Goal: Contribute content: Add original content to the website for others to see

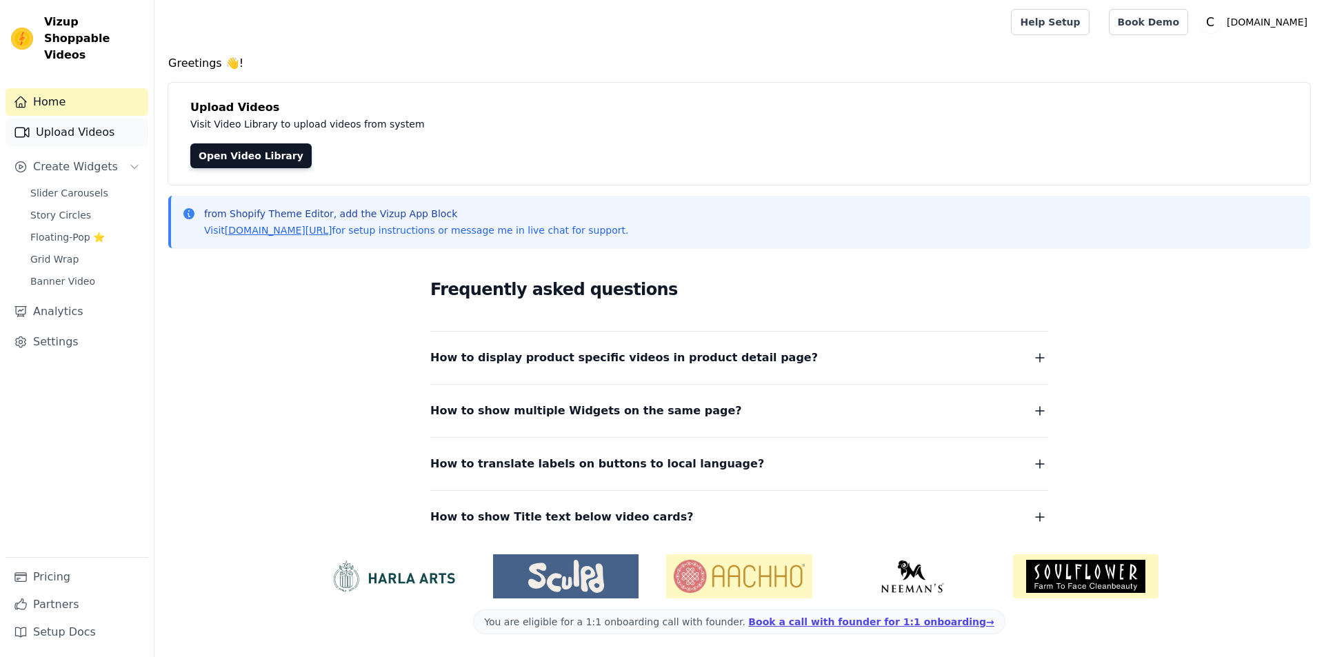
click at [83, 119] on link "Upload Videos" at bounding box center [77, 133] width 143 height 28
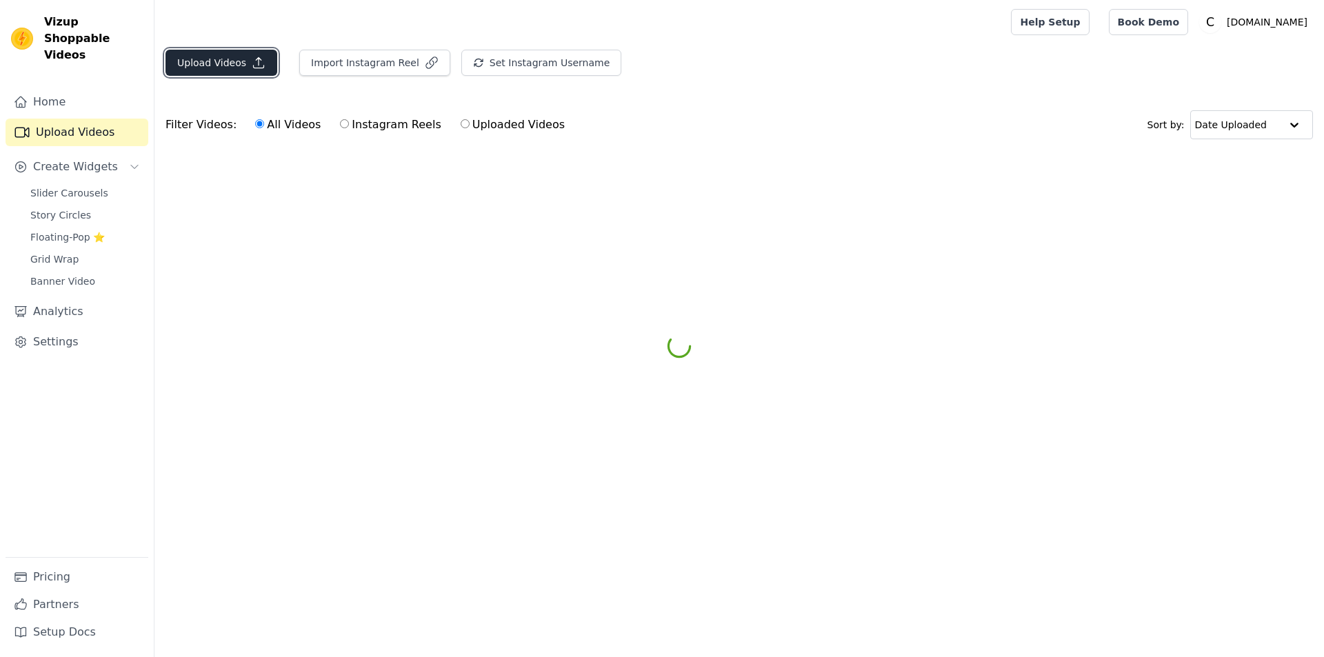
click at [236, 65] on button "Upload Videos" at bounding box center [221, 63] width 112 height 26
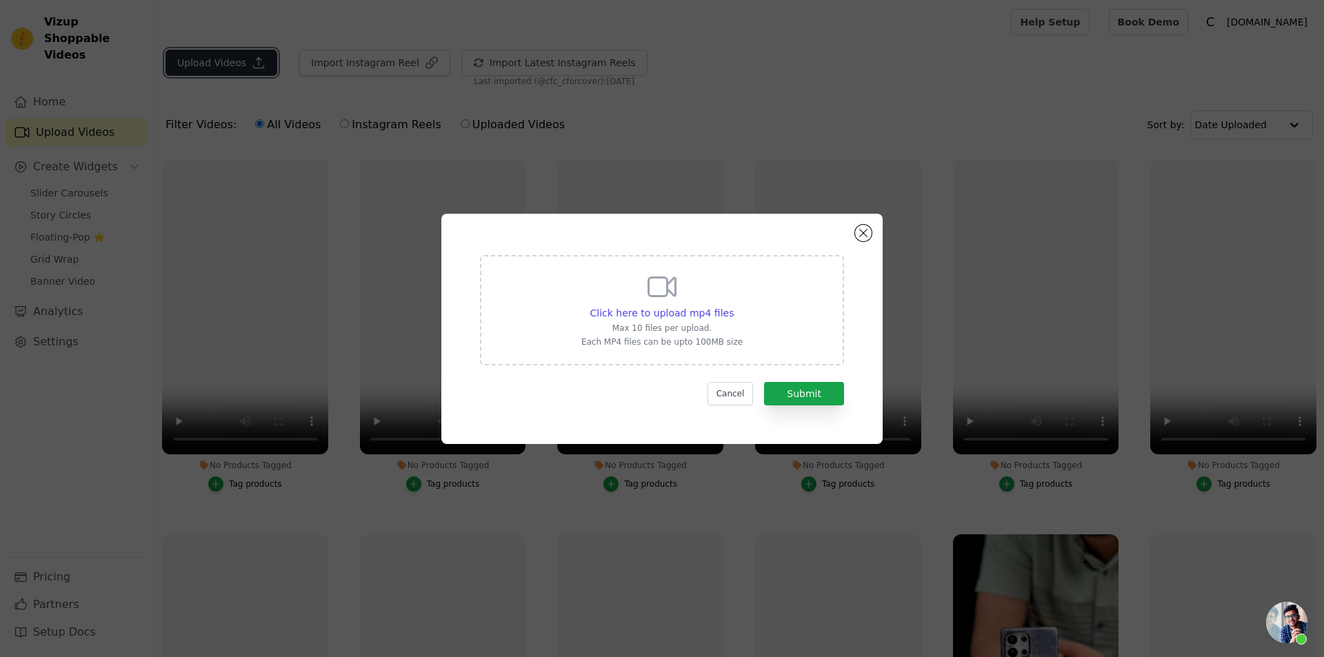
scroll to position [46, 0]
click at [657, 316] on span "Click here to upload mp4 files" at bounding box center [662, 313] width 144 height 11
click at [733, 306] on input "Click here to upload mp4 files Max 10 files per upload. Each MP4 files can be u…" at bounding box center [733, 305] width 1 height 1
type input "C:\fakepath\Snake Leather Case Reel Final.mp4"
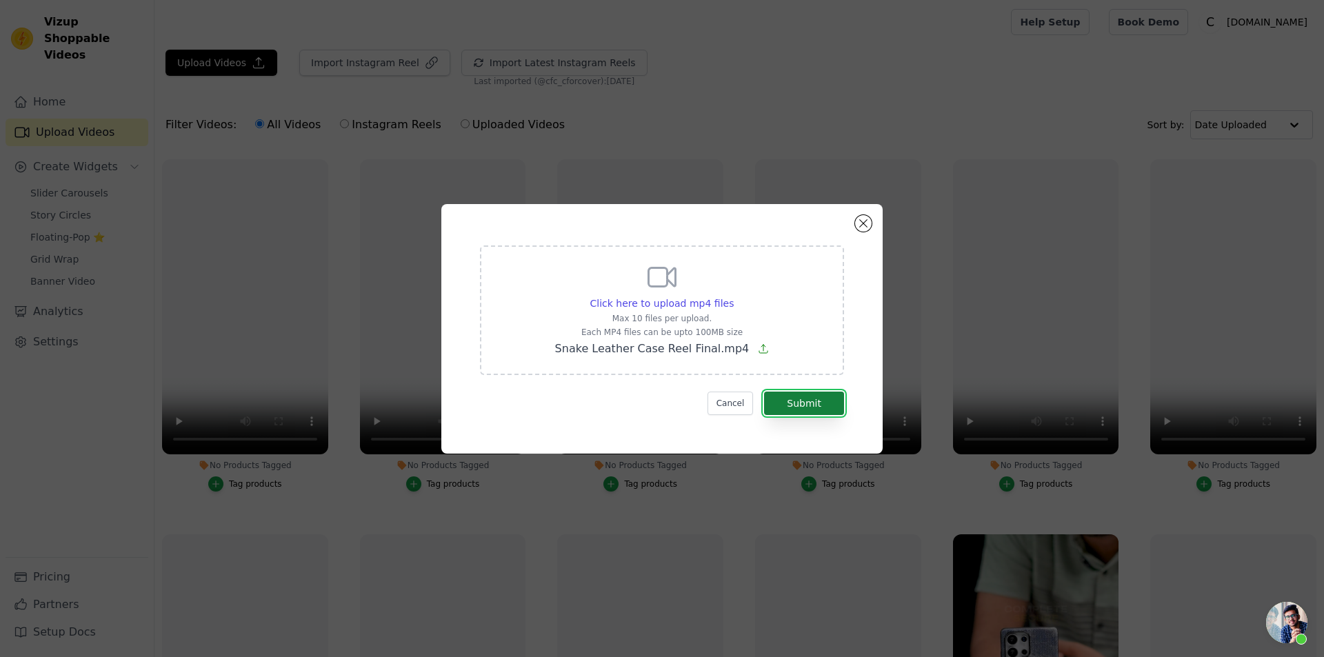
click at [813, 410] on button "Submit" at bounding box center [804, 403] width 80 height 23
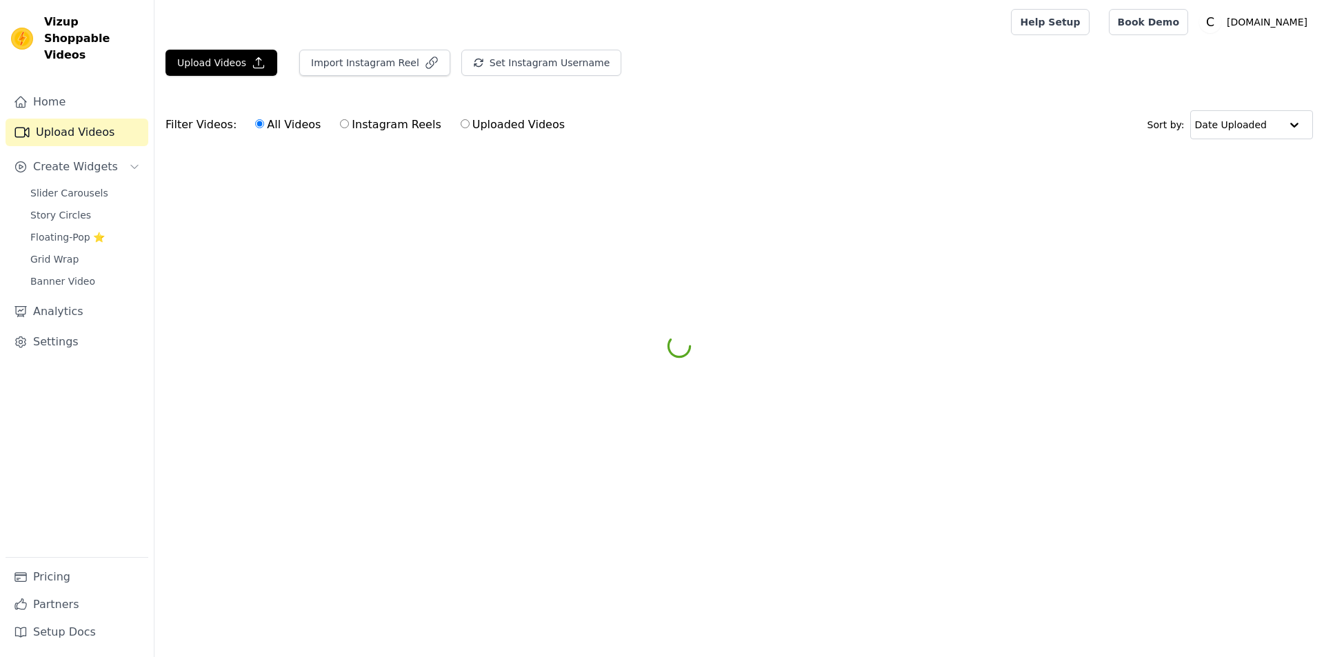
click at [93, 205] on link "Story Circles" at bounding box center [85, 214] width 126 height 19
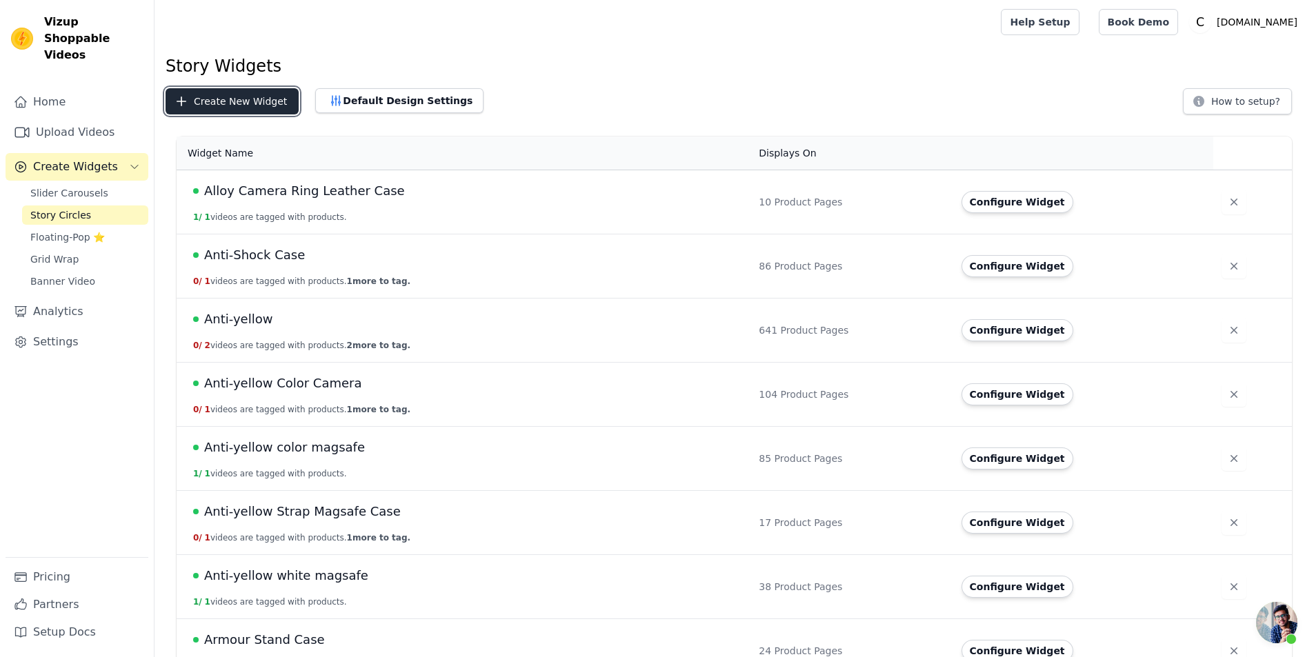
scroll to position [46, 0]
click at [204, 108] on button "Create New Widget" at bounding box center [231, 101] width 133 height 26
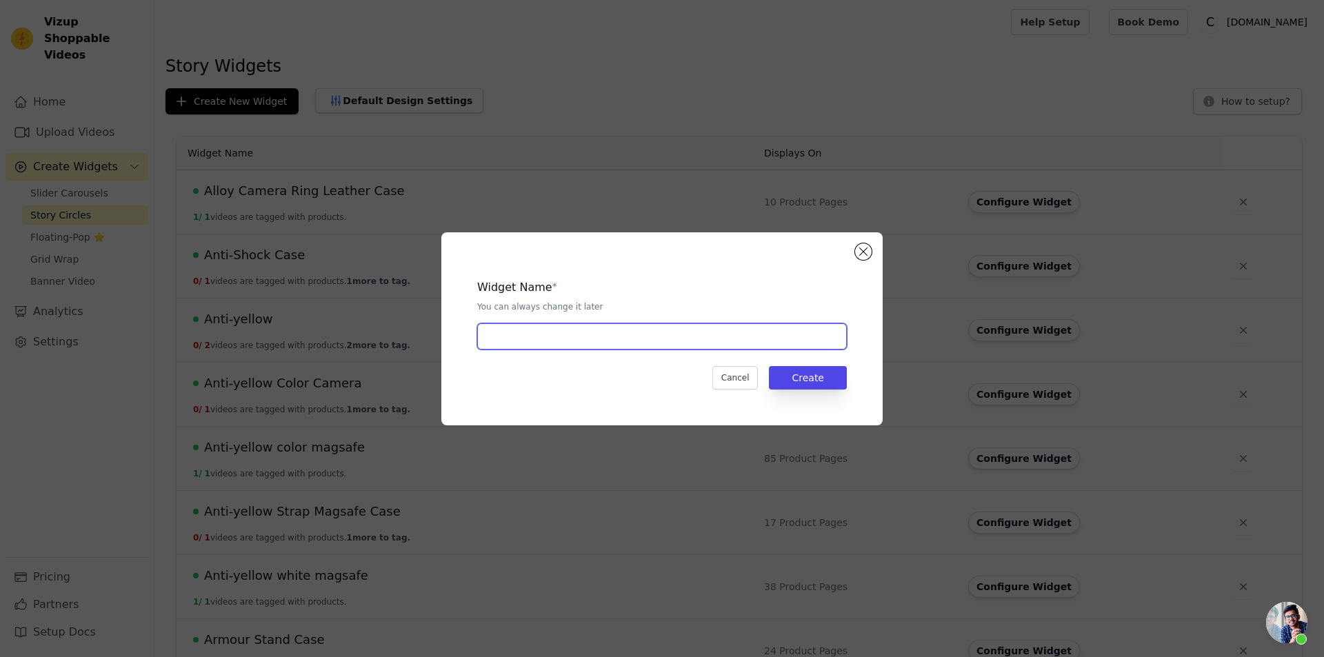
click at [605, 346] on input "text" at bounding box center [662, 336] width 370 height 26
click at [515, 337] on input "Snake Case" at bounding box center [662, 336] width 370 height 26
type input "Snake Leather Case"
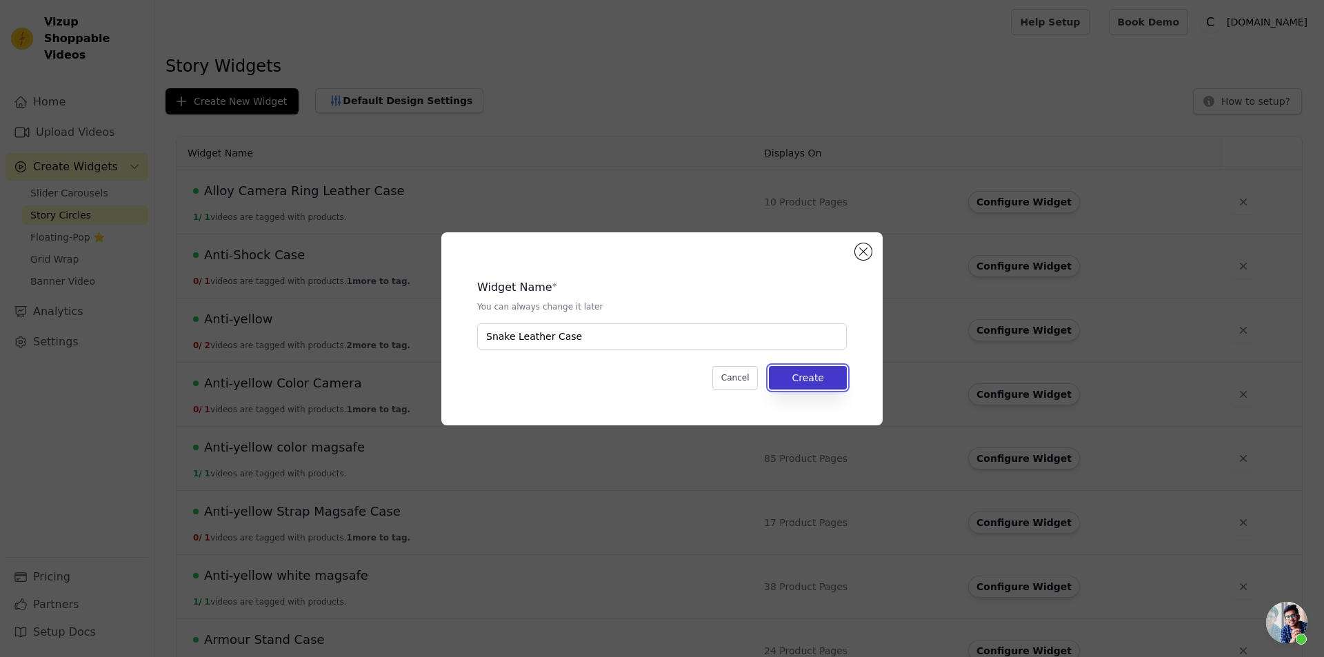
click at [791, 381] on button "Create" at bounding box center [808, 377] width 78 height 23
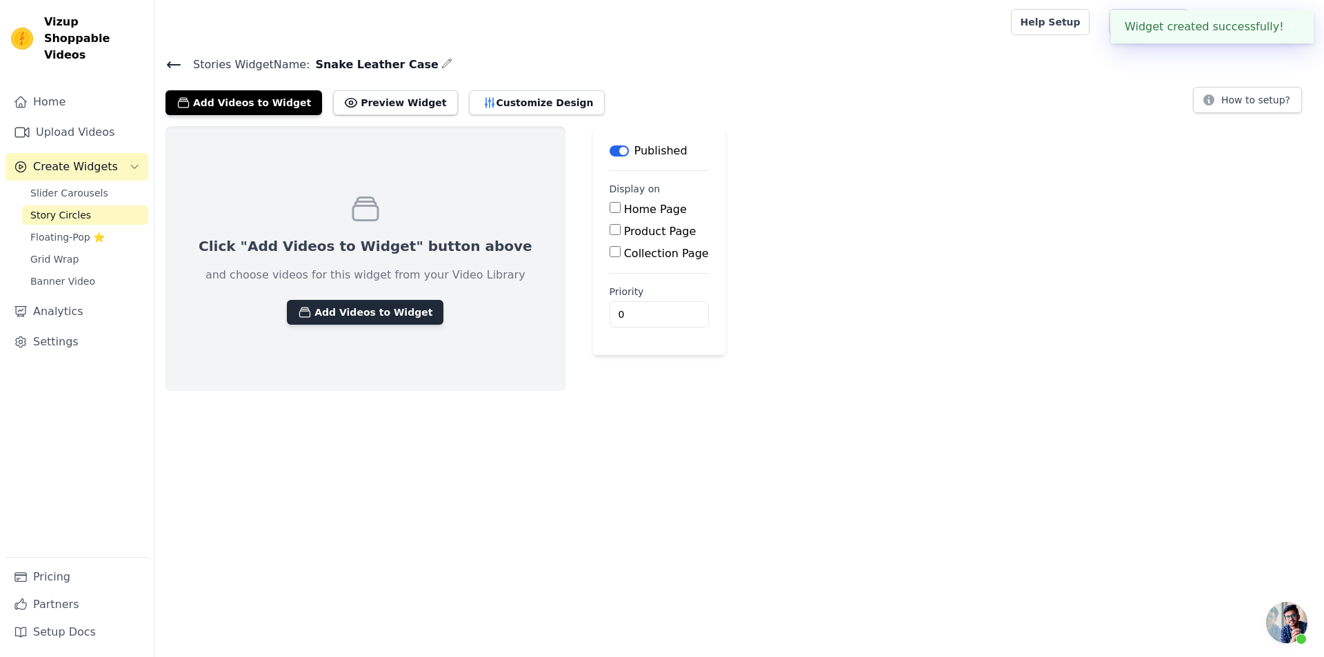
click at [321, 312] on button "Add Videos to Widget" at bounding box center [365, 312] width 157 height 25
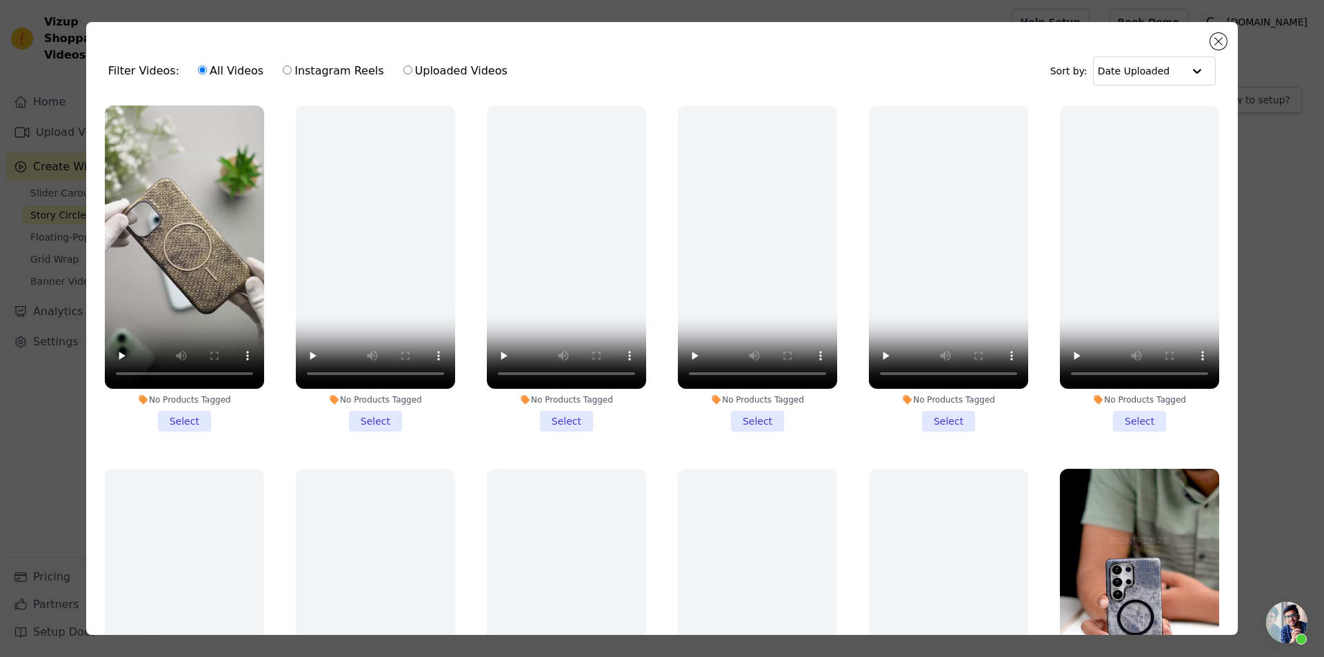
click at [181, 407] on li "No Products Tagged Select" at bounding box center [184, 269] width 159 height 326
click at [0, 0] on input "No Products Tagged Select" at bounding box center [0, 0] width 0 height 0
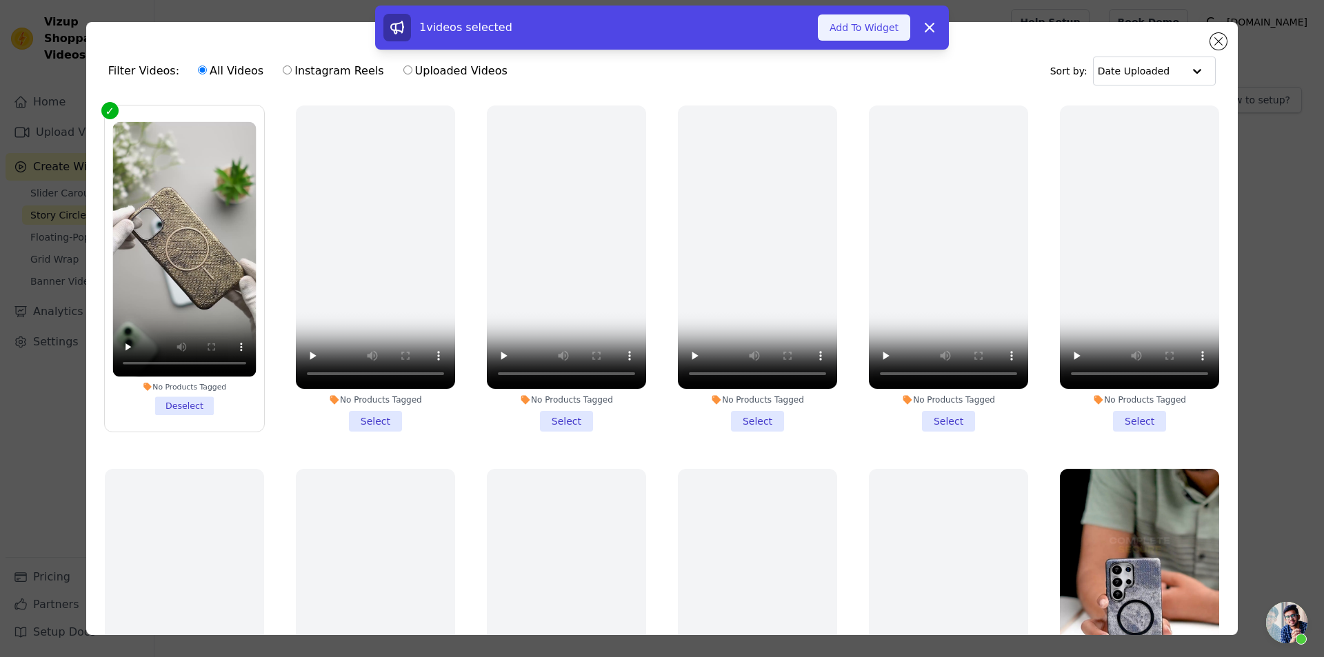
click at [864, 38] on button "Add To Widget" at bounding box center [864, 27] width 92 height 26
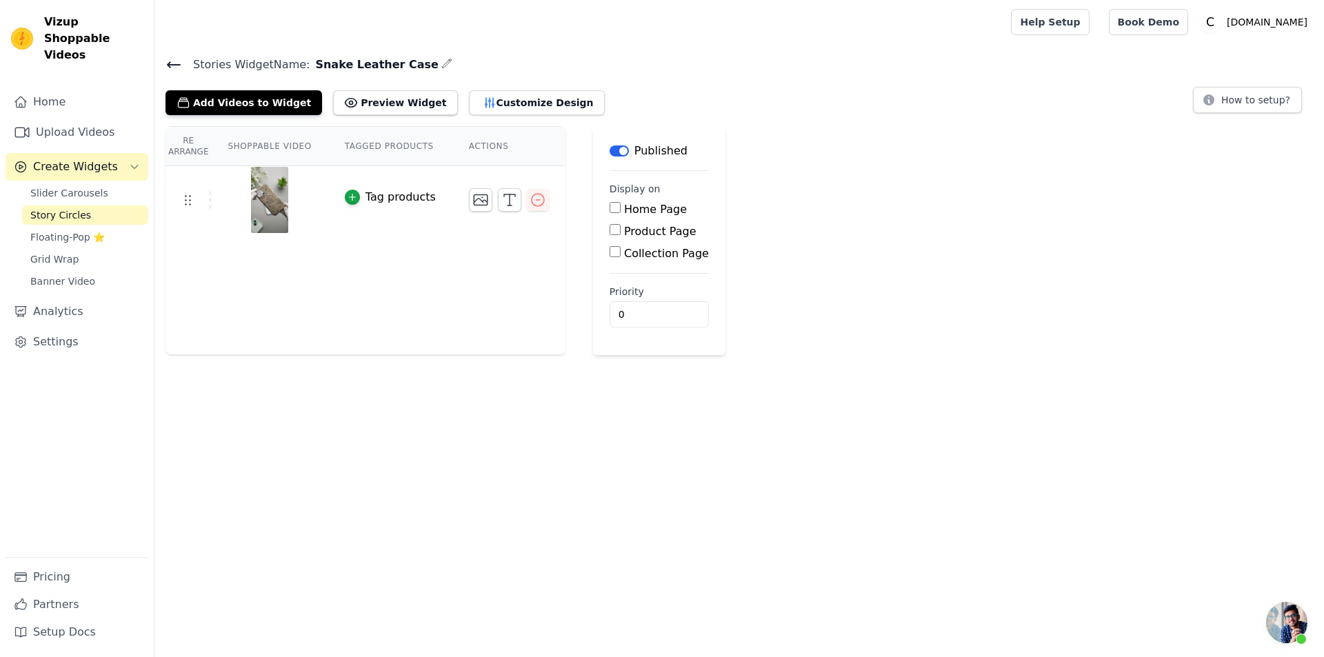
click at [265, 192] on img at bounding box center [269, 200] width 39 height 66
click at [88, 119] on link "Upload Videos" at bounding box center [77, 133] width 143 height 28
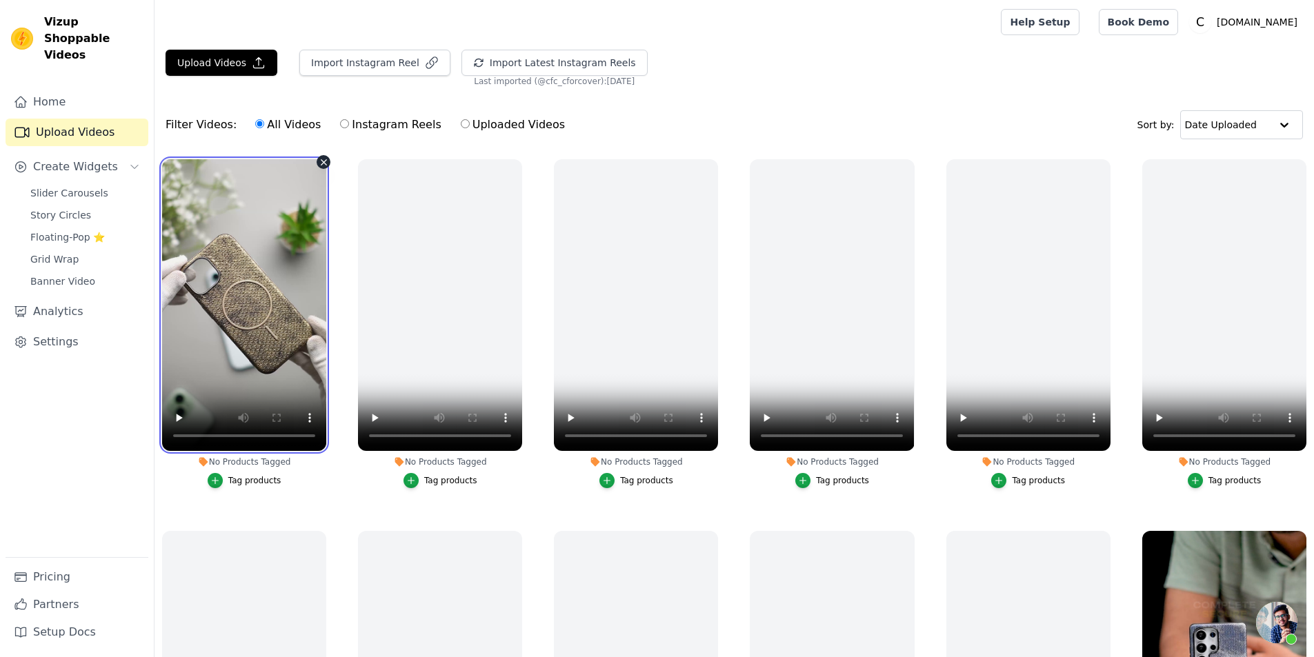
click at [277, 261] on video at bounding box center [244, 305] width 164 height 292
click at [216, 328] on video at bounding box center [244, 305] width 164 height 292
click at [218, 327] on video at bounding box center [244, 305] width 164 height 292
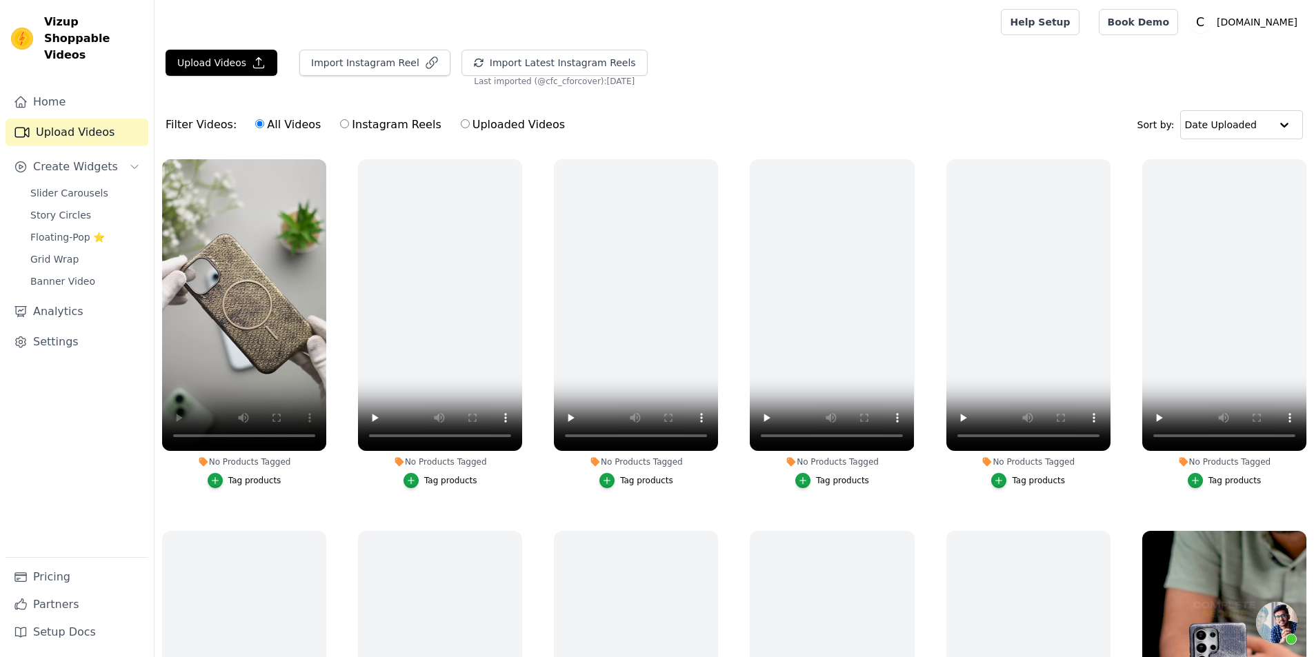
click at [297, 503] on ul "No Products Tagged Tag products No Products Tagged Tag products No Products Tag…" at bounding box center [733, 458] width 1159 height 613
click at [83, 205] on link "Story Circles" at bounding box center [85, 214] width 126 height 19
